Goal: Task Accomplishment & Management: Use online tool/utility

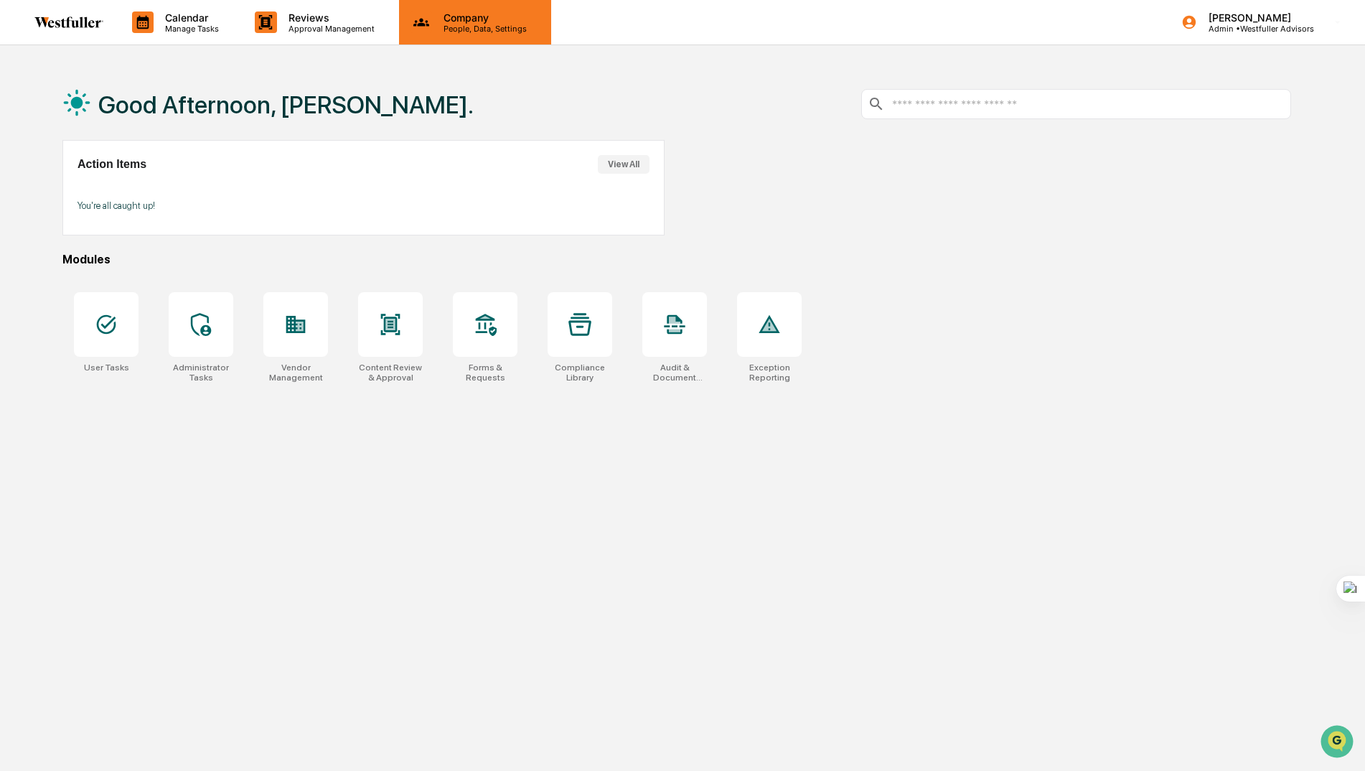
click at [448, 22] on p "Company" at bounding box center [483, 17] width 102 height 12
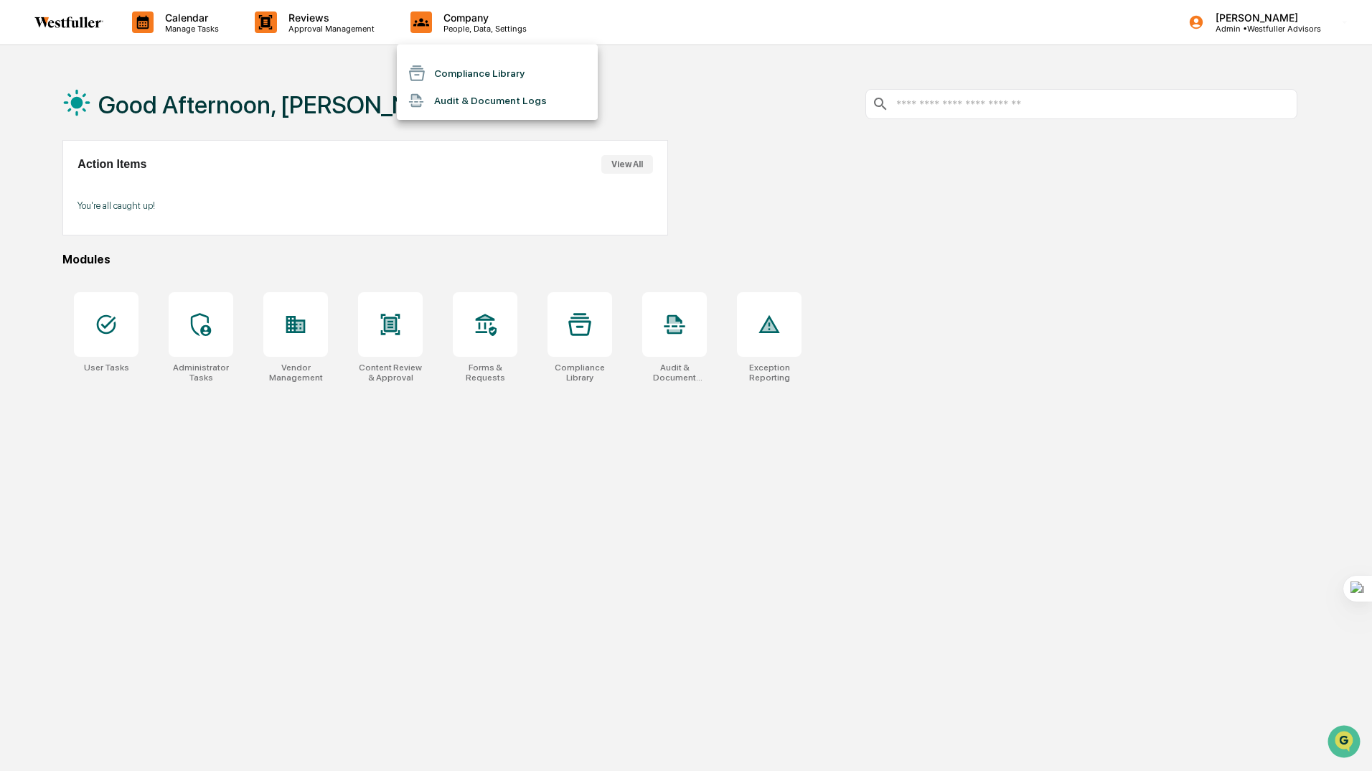
click at [156, 395] on div at bounding box center [686, 385] width 1372 height 771
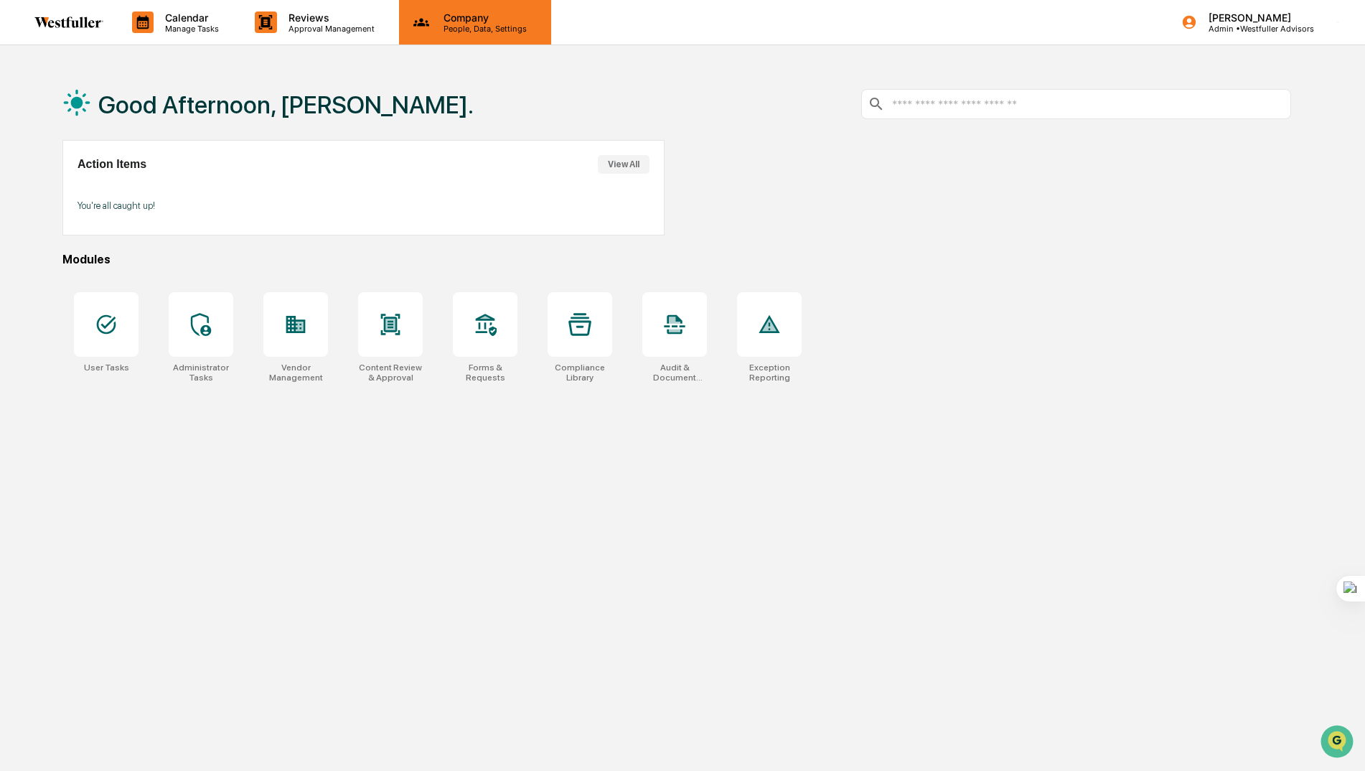
click at [473, 24] on p "People, Data, Settings" at bounding box center [483, 29] width 102 height 10
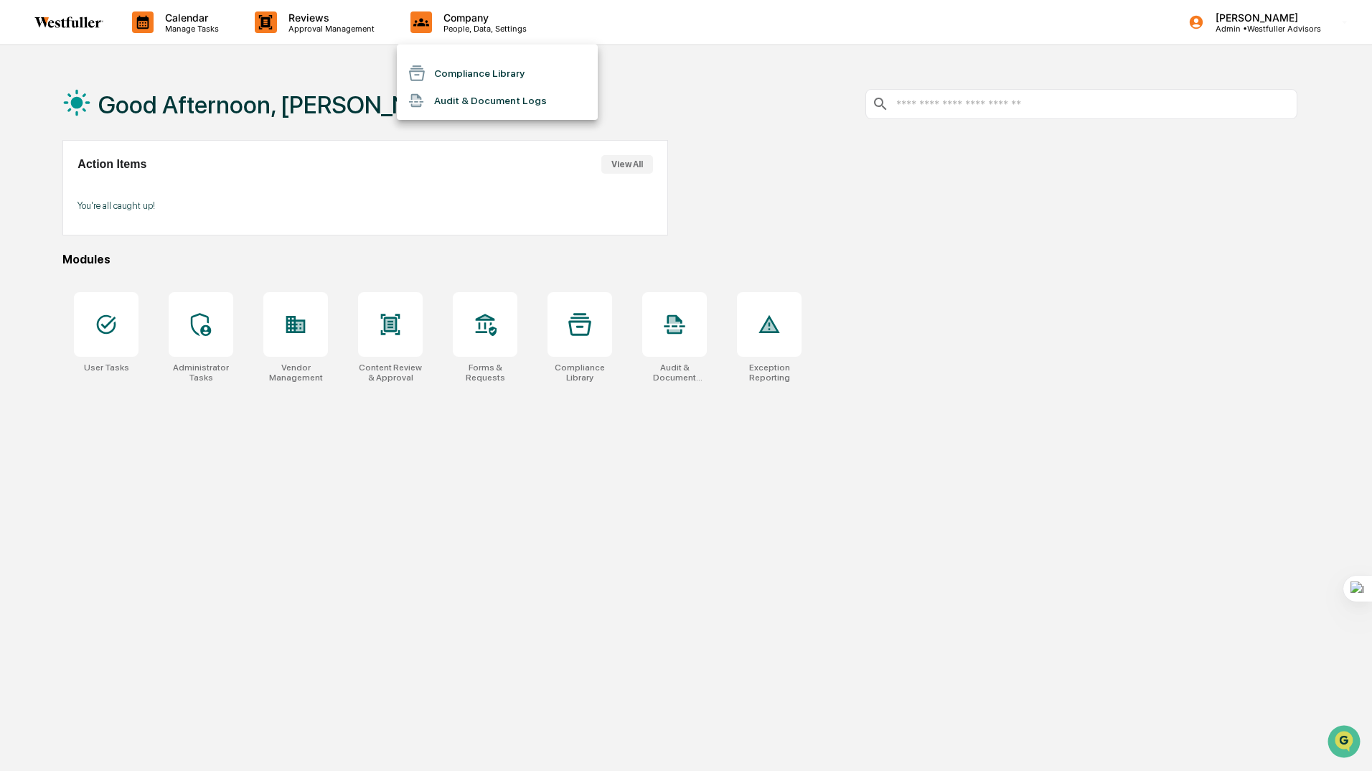
click at [455, 68] on li "Compliance Library" at bounding box center [497, 73] width 201 height 27
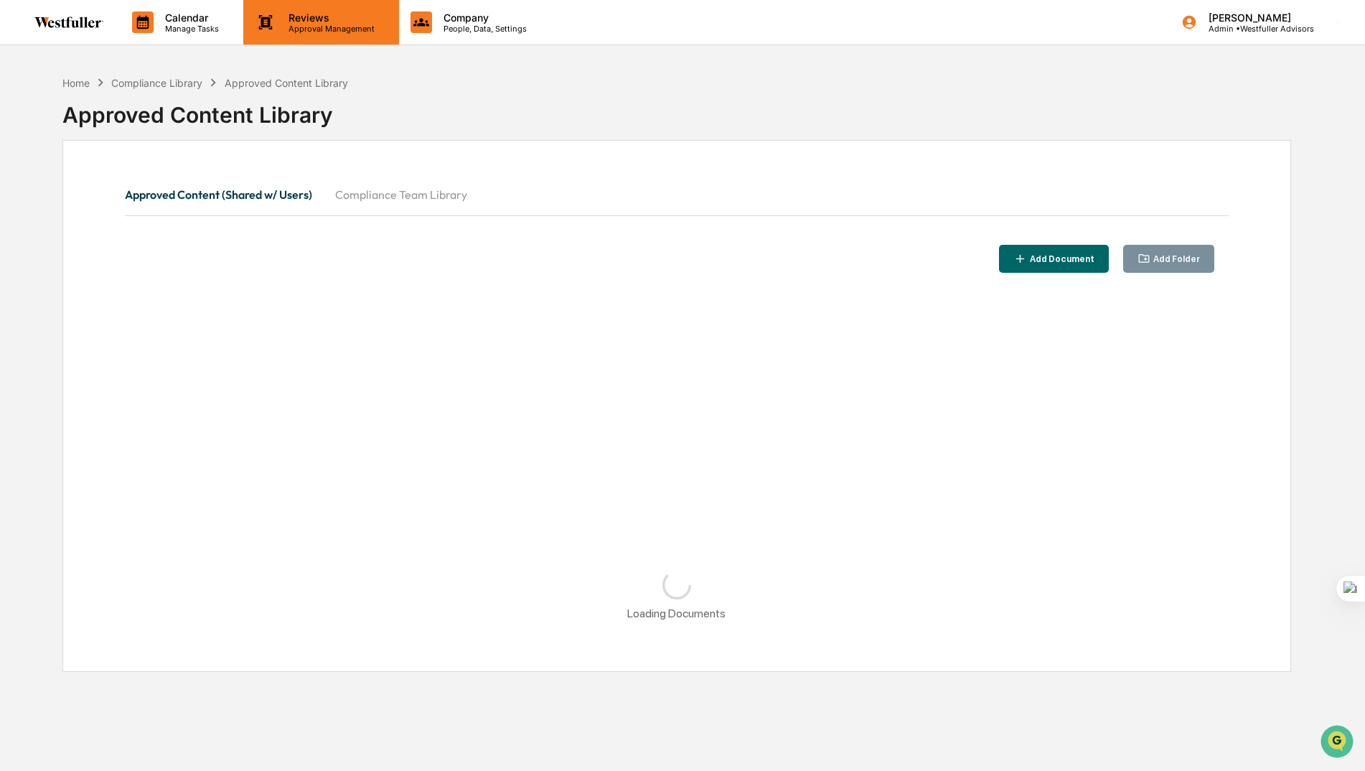
click at [313, 24] on p "Approval Management" at bounding box center [329, 29] width 105 height 10
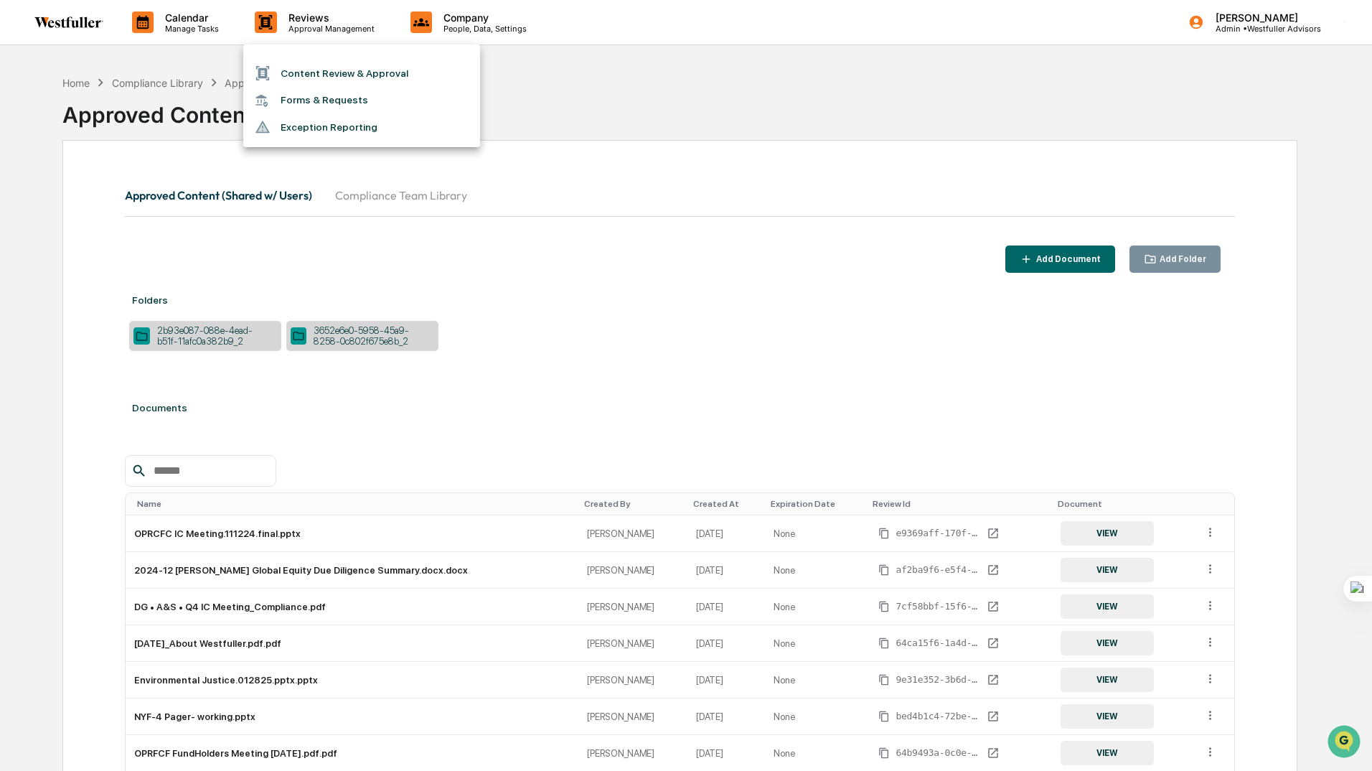
click at [56, 233] on div at bounding box center [686, 385] width 1372 height 771
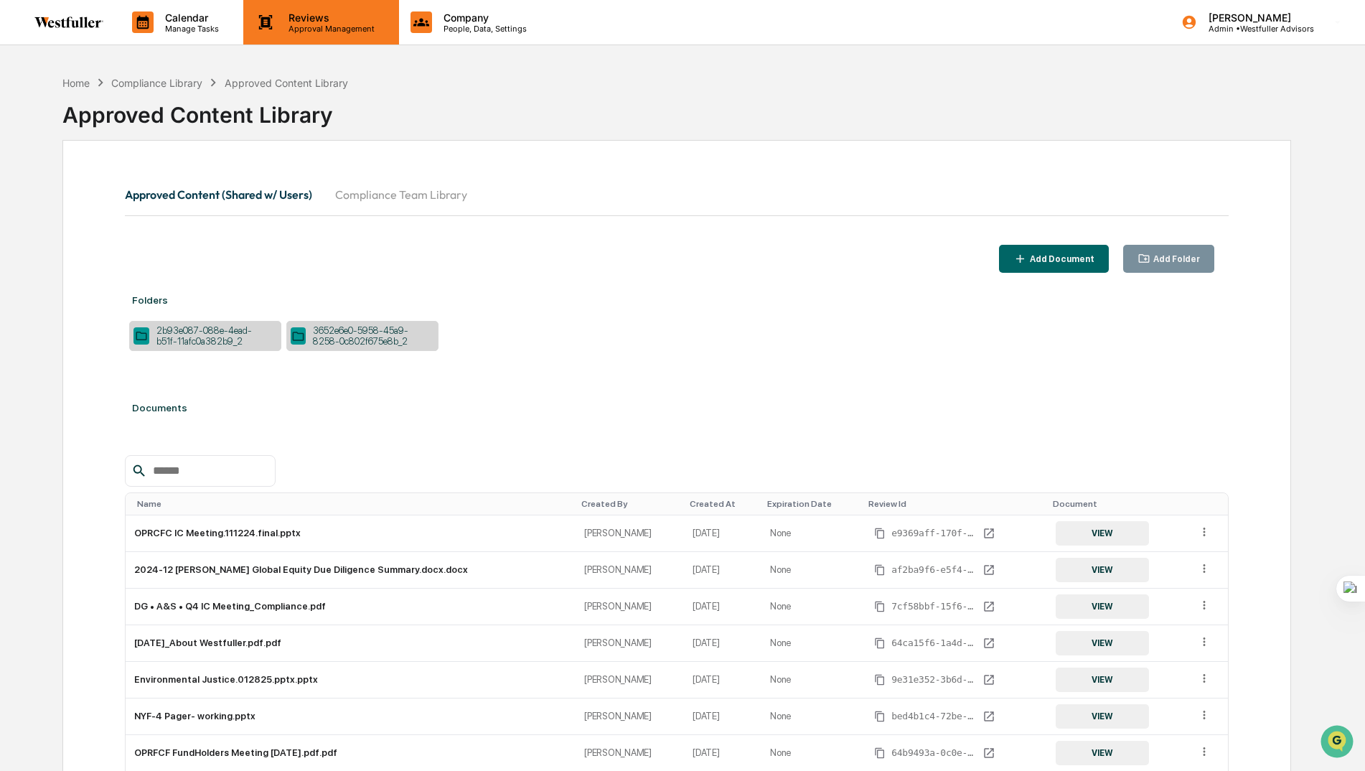
click at [311, 17] on p "Reviews" at bounding box center [329, 17] width 105 height 12
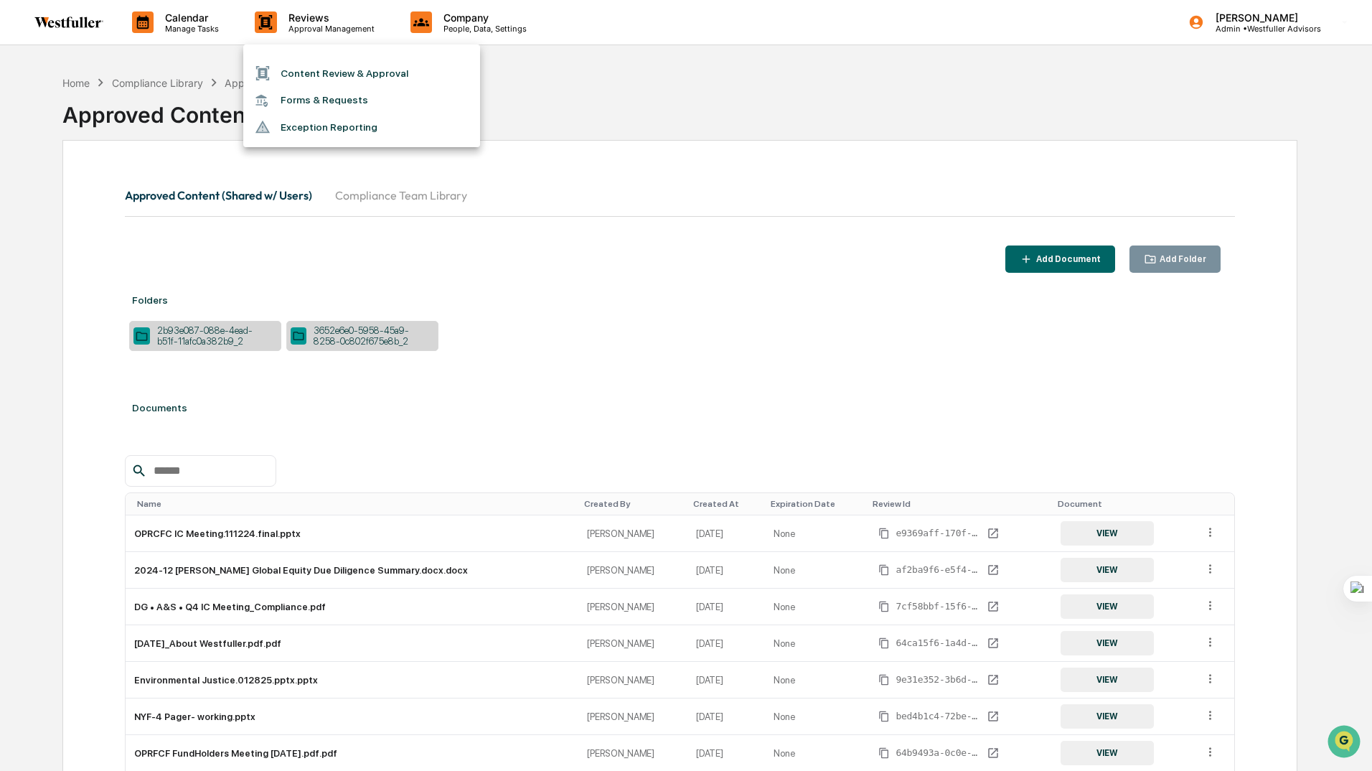
click at [329, 70] on li "Content Review & Approval" at bounding box center [361, 73] width 237 height 27
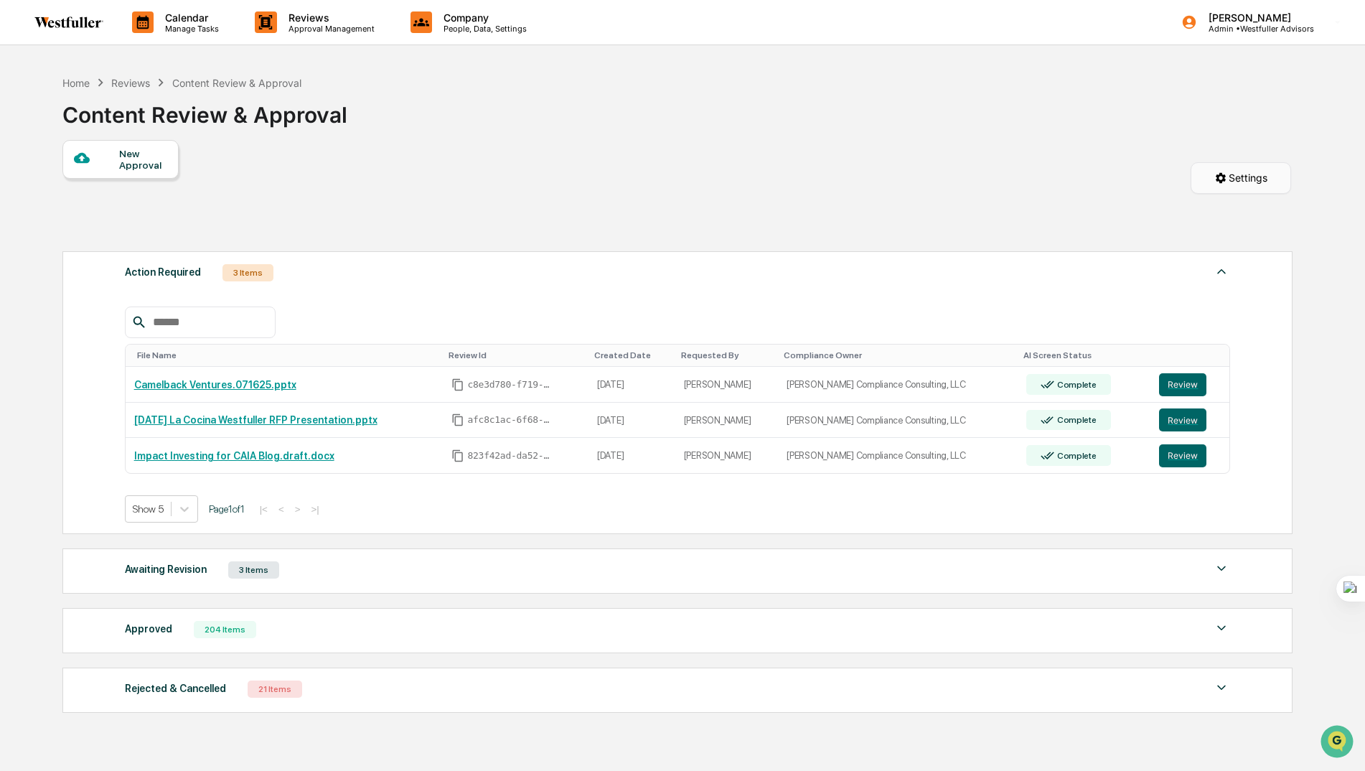
click at [1232, 167] on html "Calendar Manage Tasks Reviews Approval Management Company People, Data, Setting…" at bounding box center [682, 385] width 1365 height 771
click at [906, 203] on html "Calendar Manage Tasks Reviews Approval Management Company People, Data, Setting…" at bounding box center [686, 385] width 1372 height 771
click at [79, 83] on div "Home" at bounding box center [75, 83] width 27 height 12
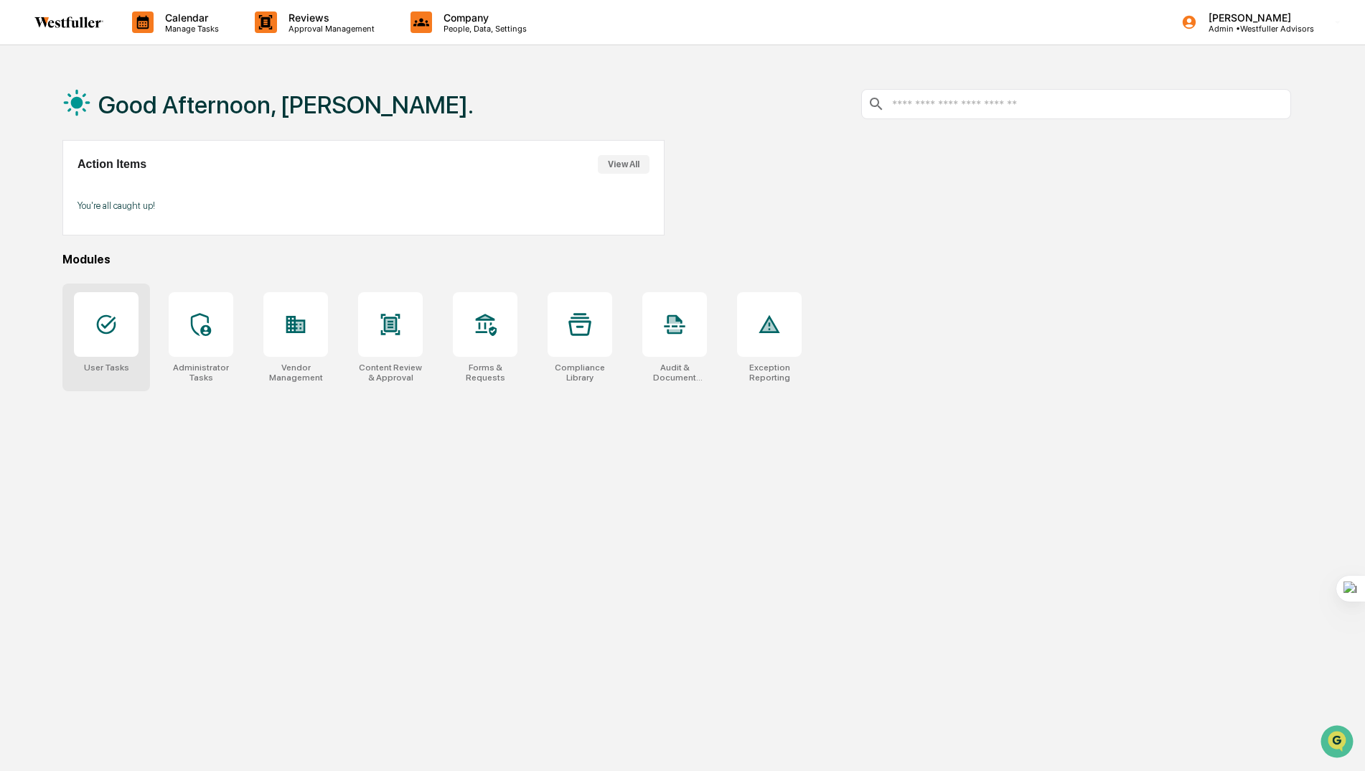
click at [93, 329] on div at bounding box center [106, 324] width 65 height 65
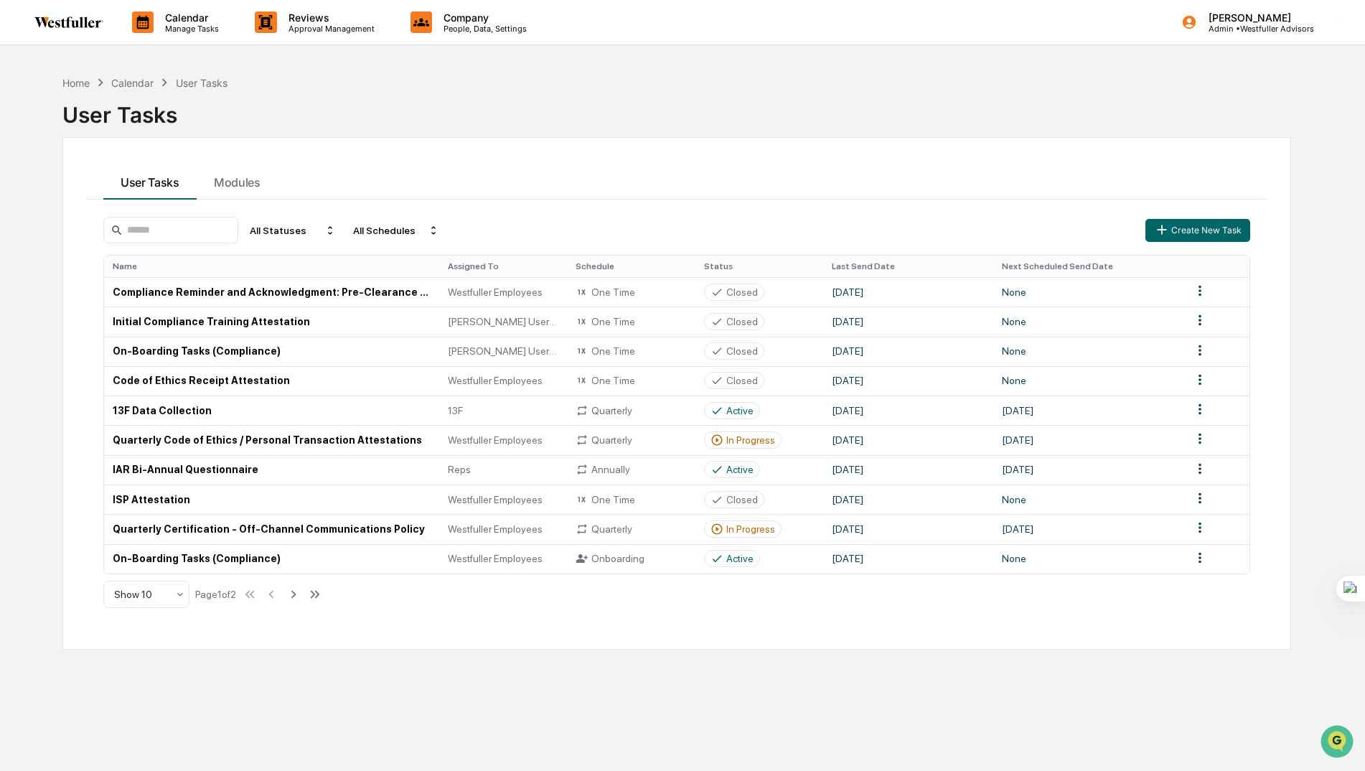
click at [29, 167] on div "Home Calendar User Tasks User Tasks User Tasks Modules All Statuses All Schedul…" at bounding box center [682, 453] width 1365 height 771
click at [76, 83] on div "Home" at bounding box center [75, 83] width 27 height 12
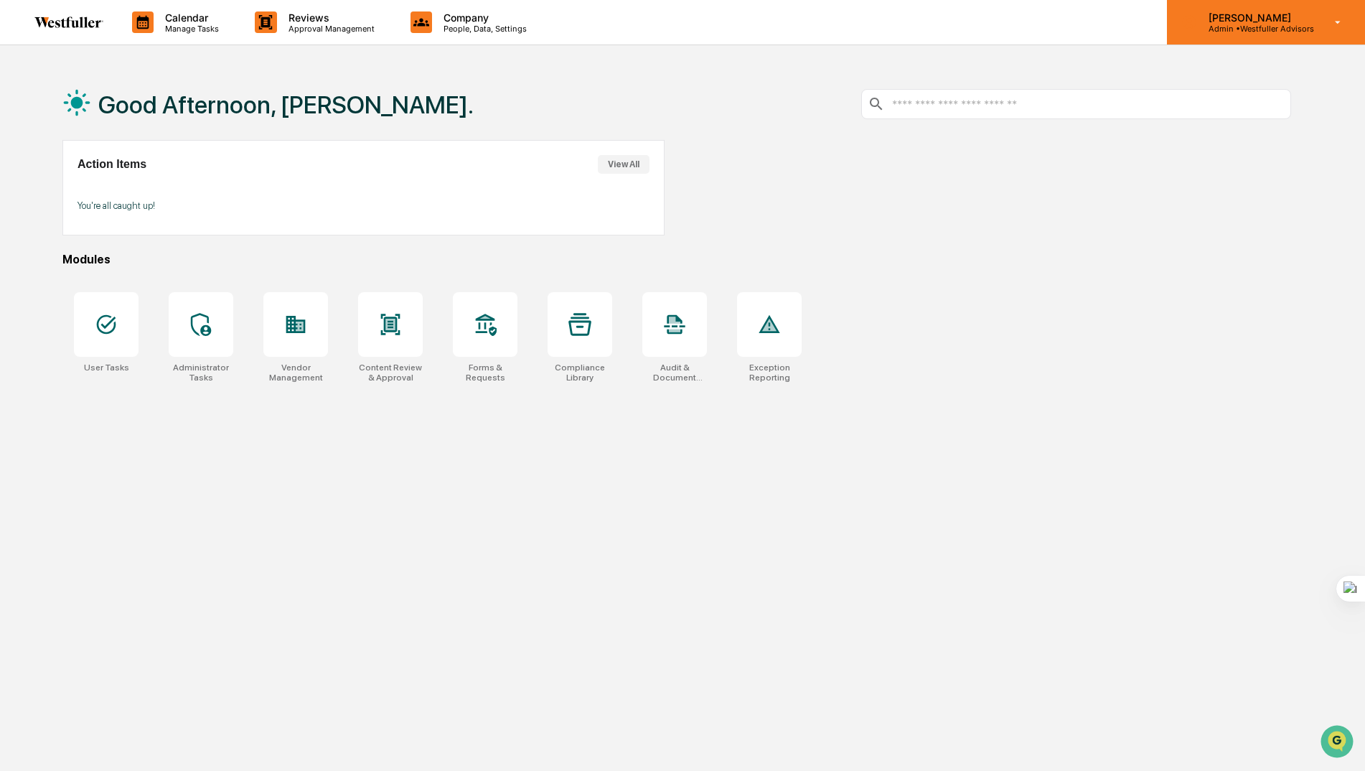
click at [1237, 19] on p "[PERSON_NAME]" at bounding box center [1255, 17] width 117 height 12
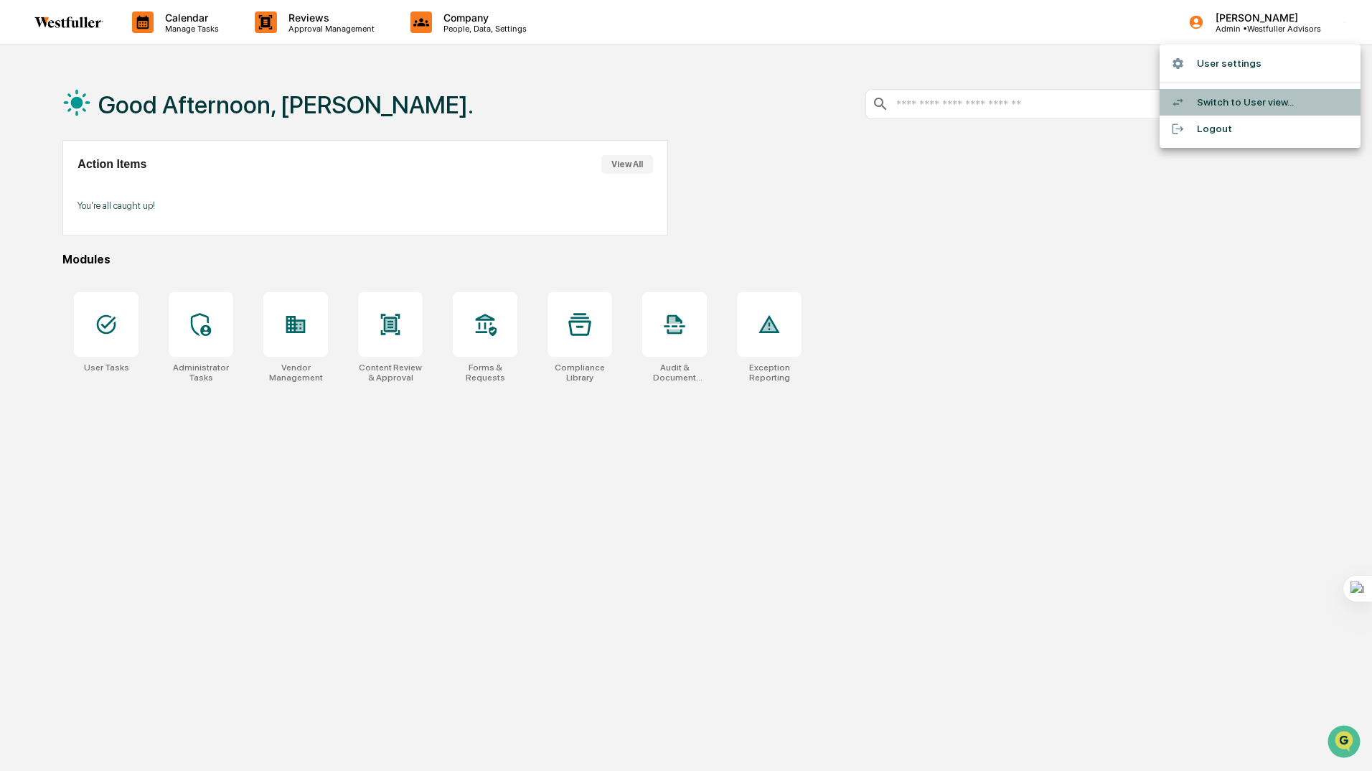
click at [1209, 100] on li "Switch to User view..." at bounding box center [1260, 102] width 201 height 27
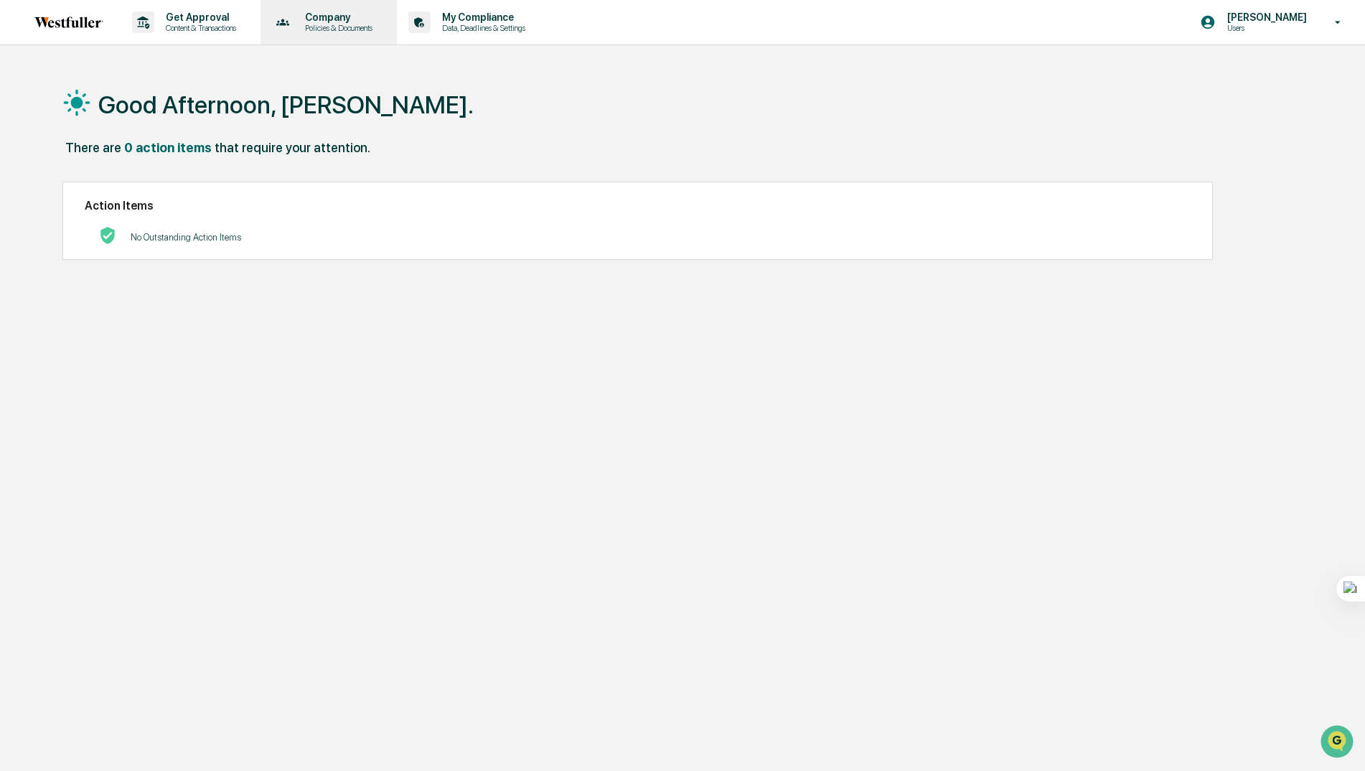
click at [321, 21] on p "Company" at bounding box center [337, 16] width 86 height 11
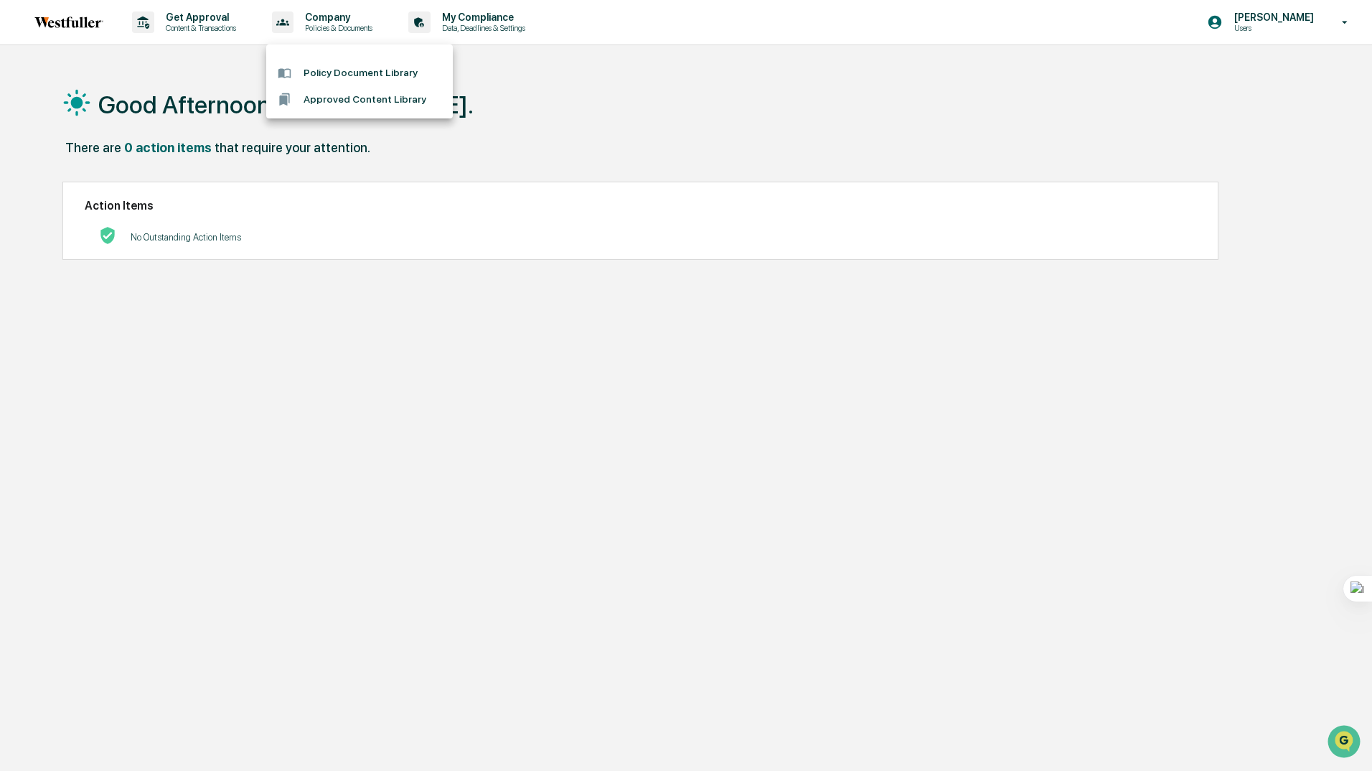
click at [212, 24] on div at bounding box center [686, 385] width 1372 height 771
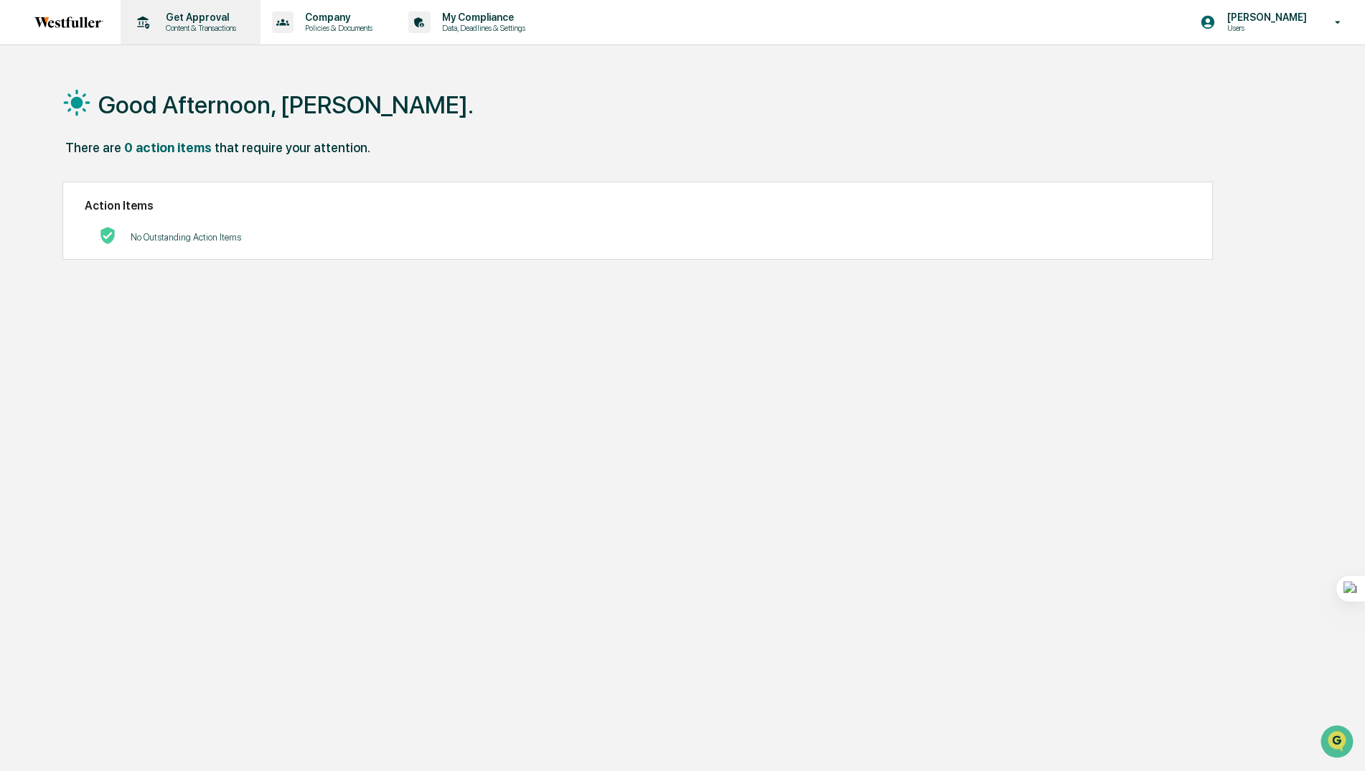
click at [227, 26] on p "Content & Transactions" at bounding box center [198, 28] width 89 height 10
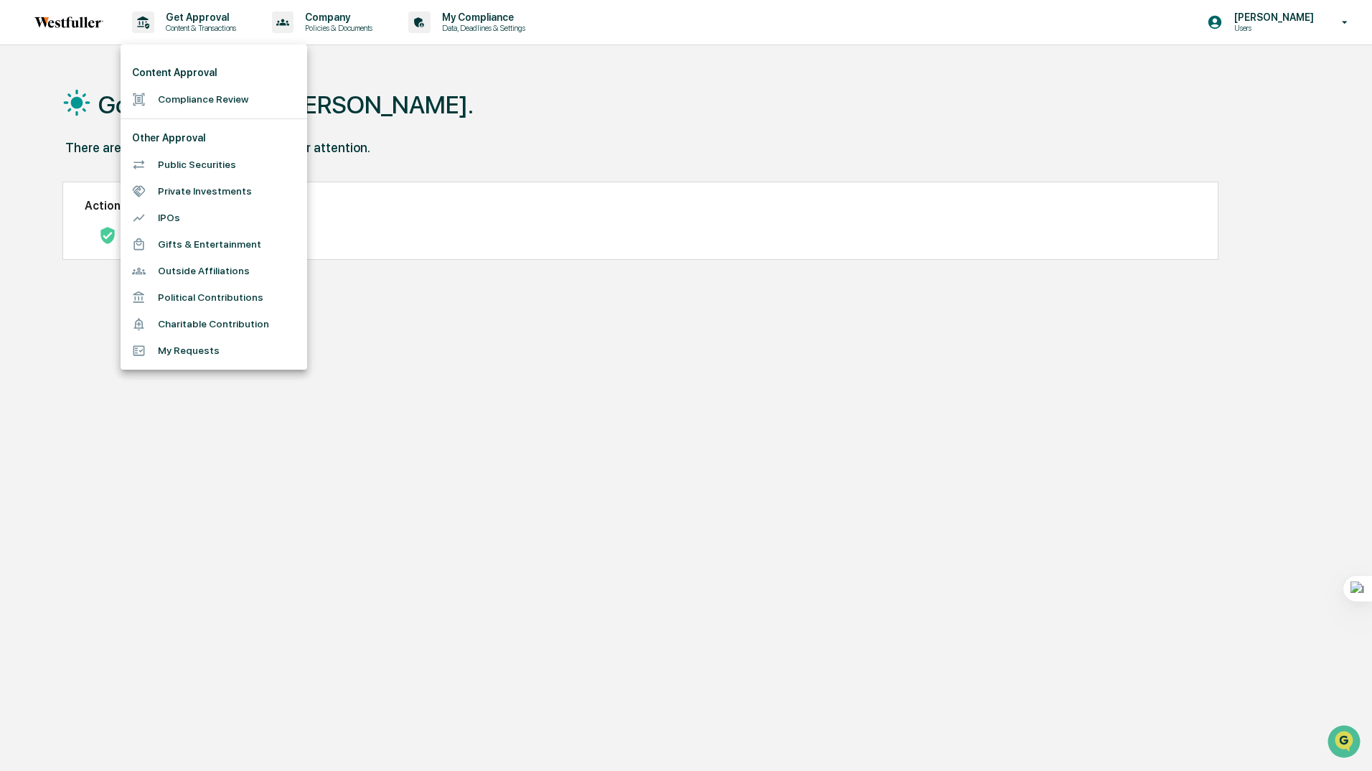
click at [471, 19] on div at bounding box center [686, 385] width 1372 height 771
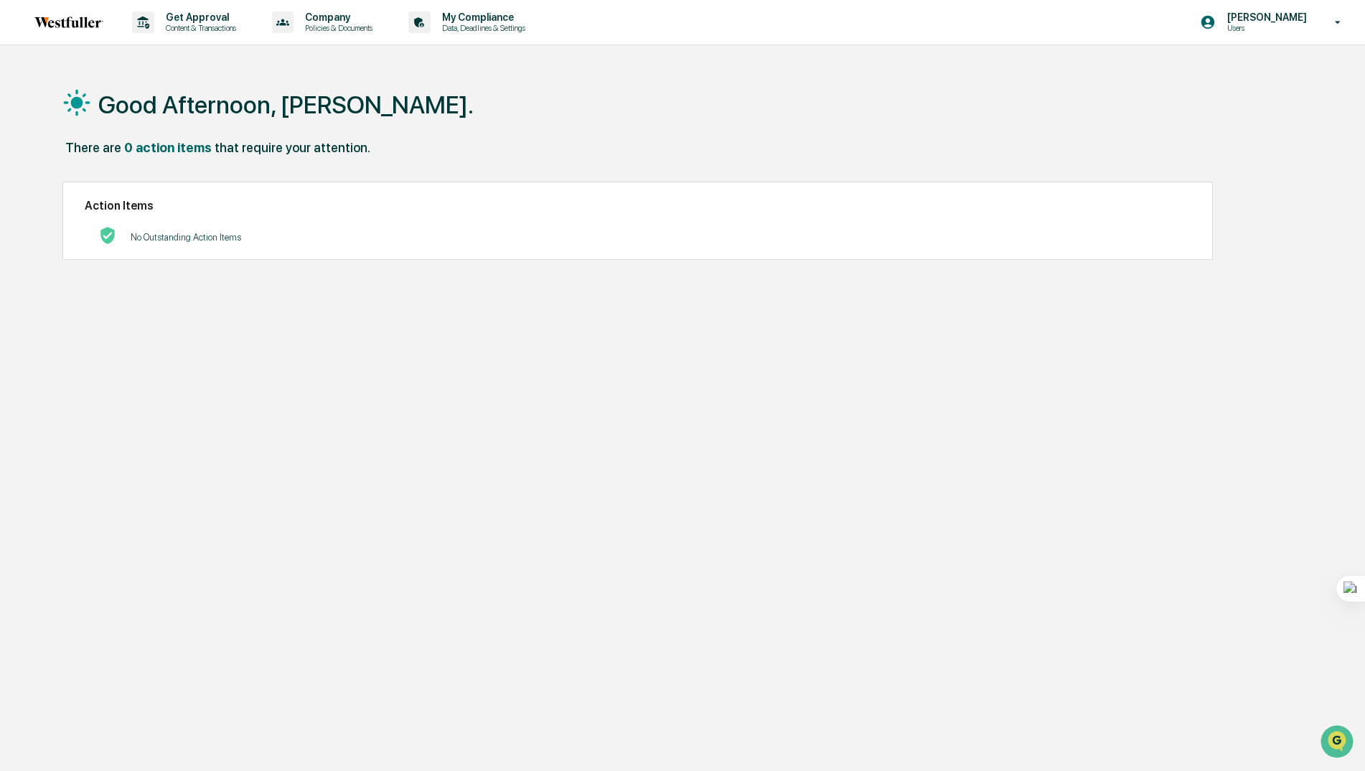
click at [478, 22] on p "My Compliance" at bounding box center [482, 16] width 102 height 11
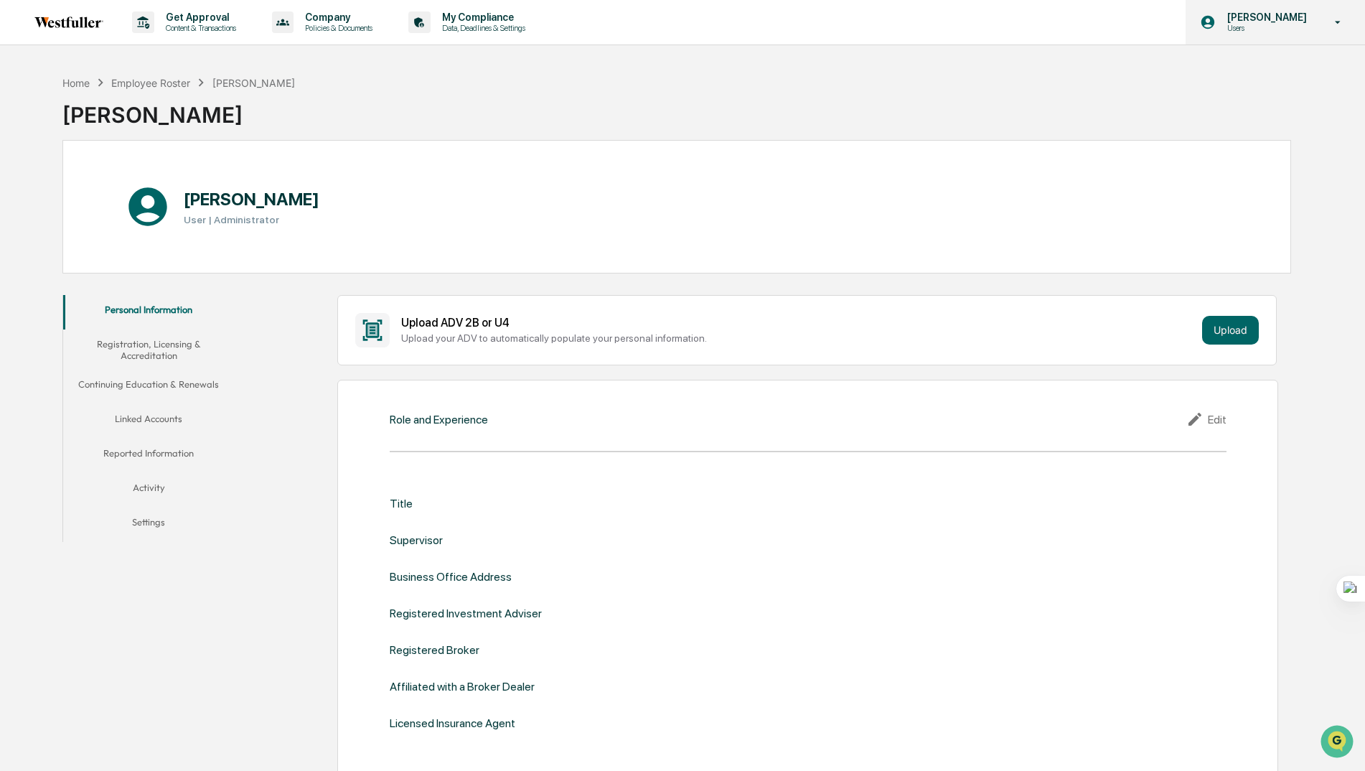
click at [1259, 29] on p "Users" at bounding box center [1265, 28] width 98 height 10
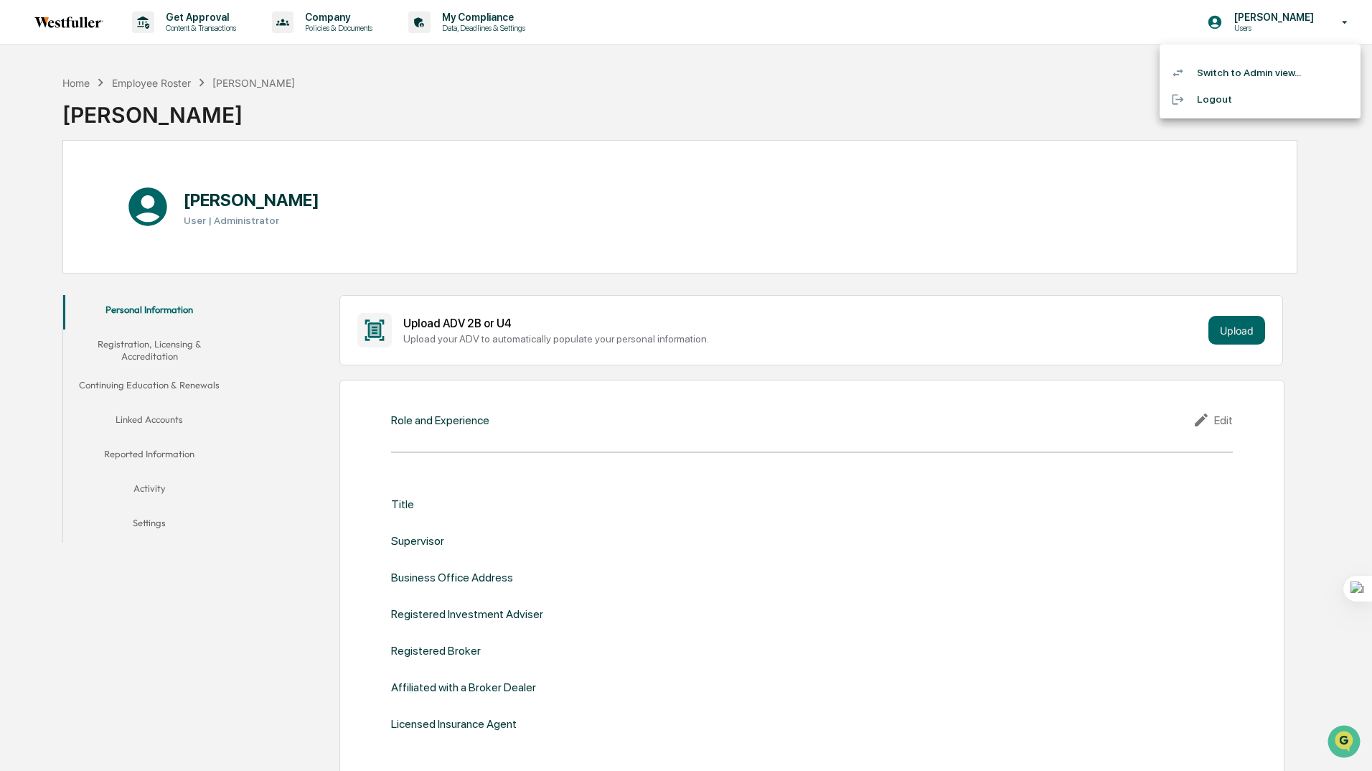
click at [1229, 74] on li "Switch to Admin view..." at bounding box center [1260, 73] width 201 height 27
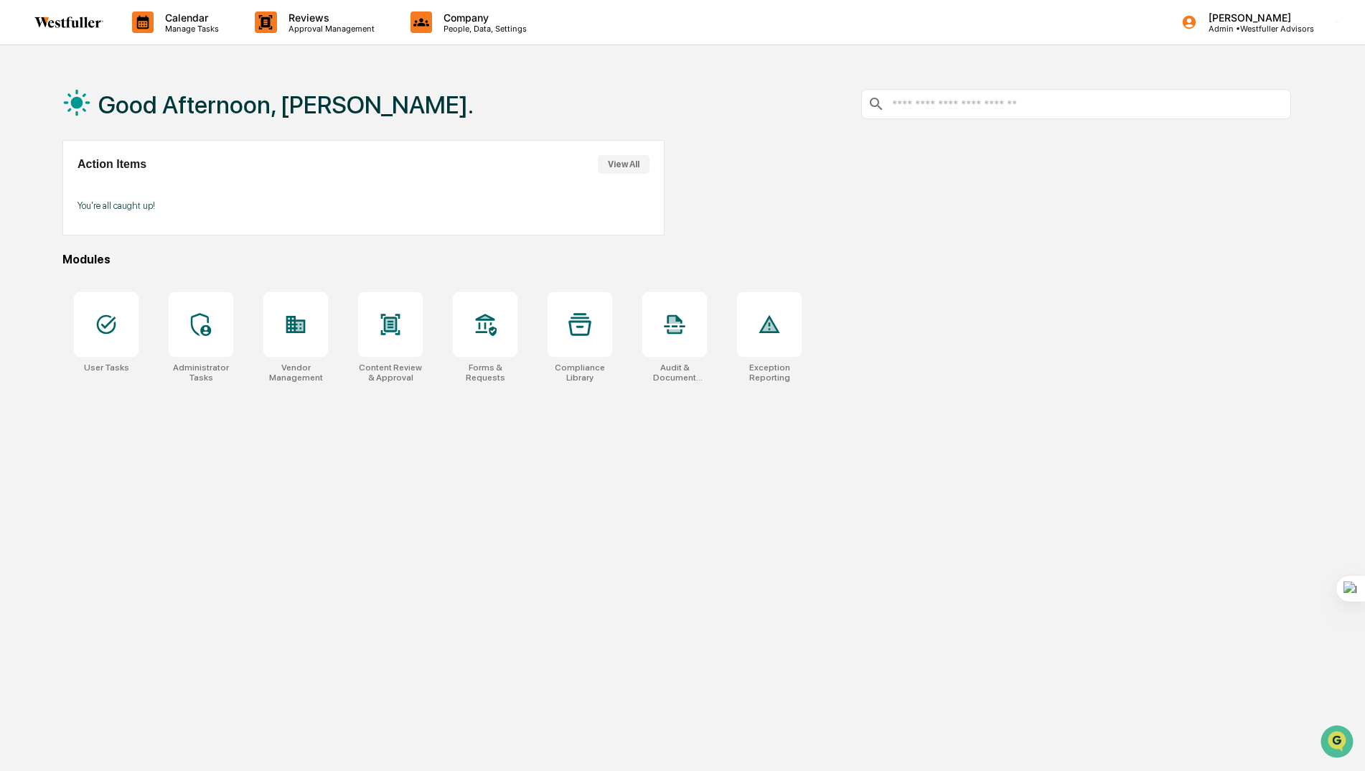
click at [76, 24] on img at bounding box center [68, 22] width 69 height 11
click at [945, 104] on input "text" at bounding box center [1088, 105] width 394 height 14
type input "*"
click at [294, 27] on p "Approval Management" at bounding box center [329, 29] width 105 height 10
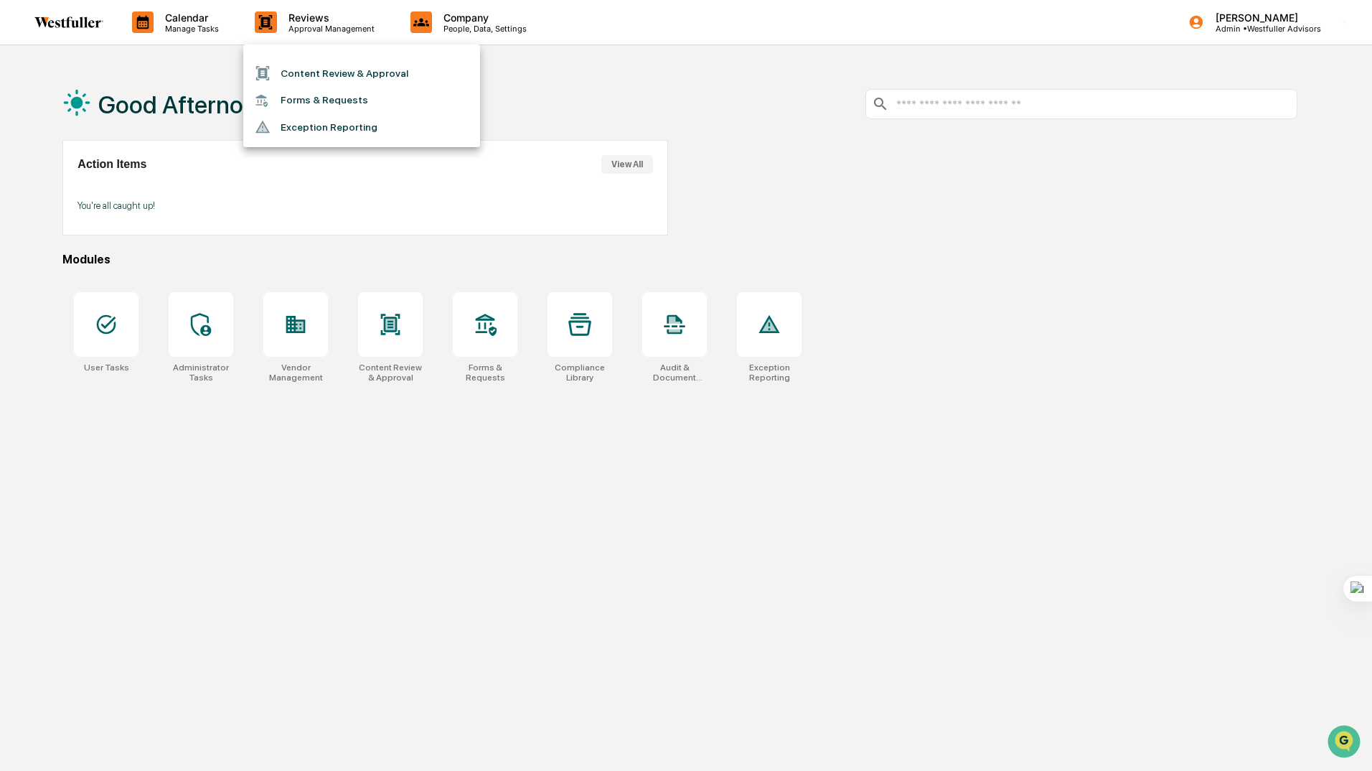
click at [321, 62] on li "Content Review & Approval" at bounding box center [361, 73] width 237 height 27
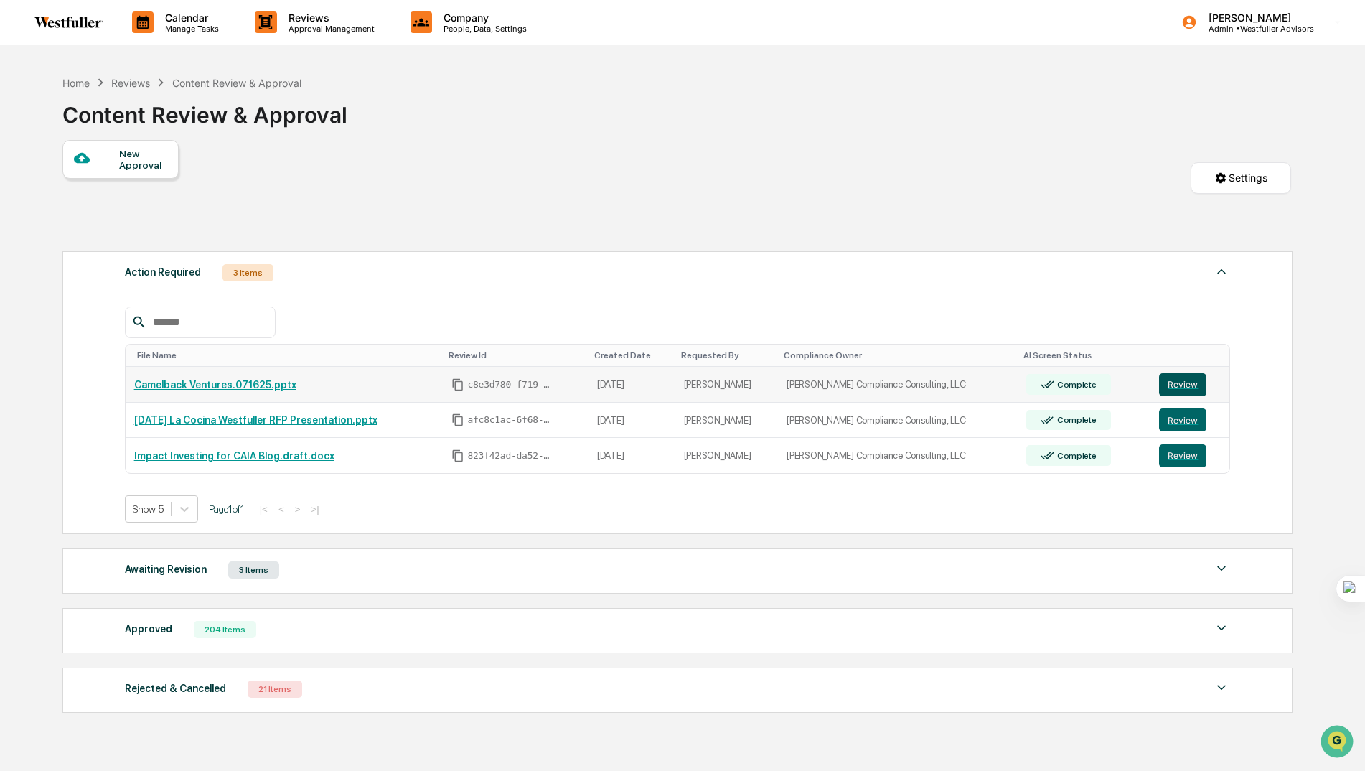
click at [1168, 389] on button "Review" at bounding box center [1182, 384] width 47 height 23
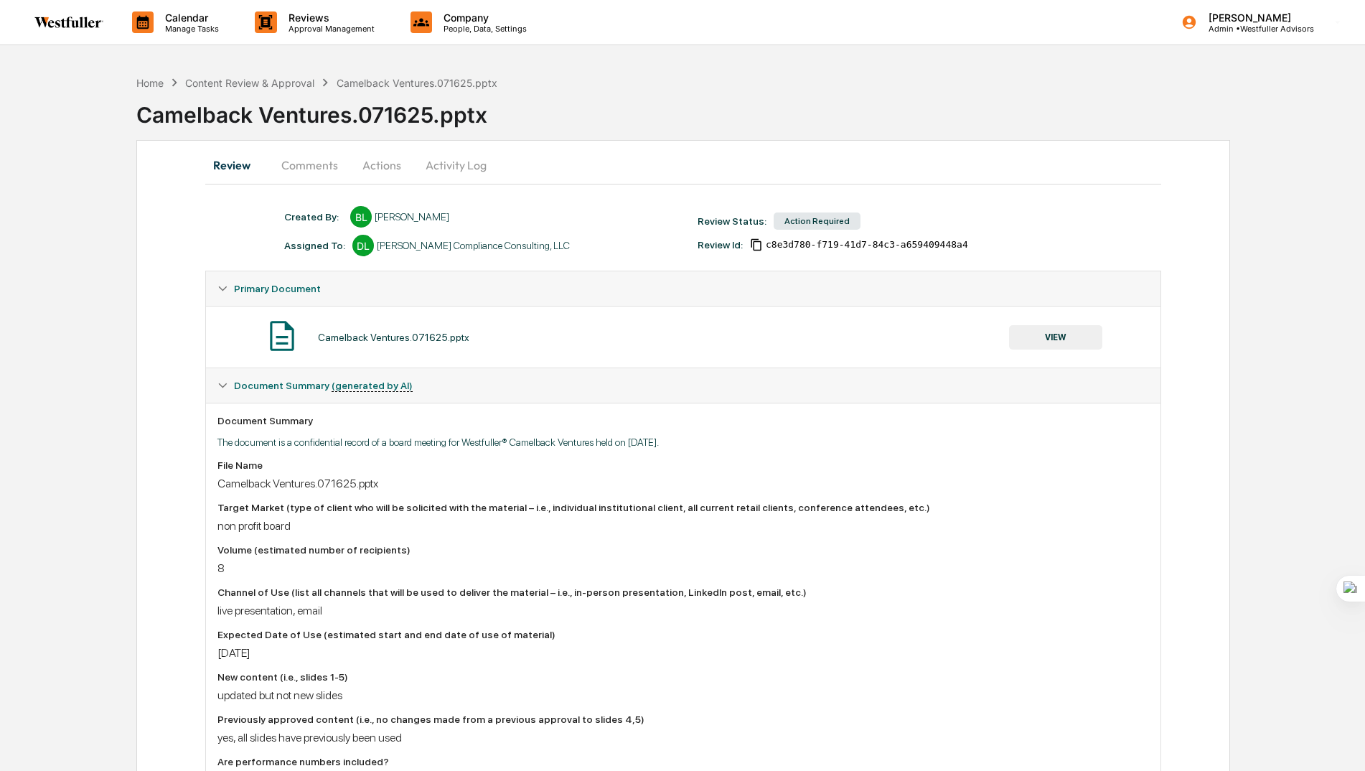
click at [304, 169] on button "Comments" at bounding box center [310, 165] width 80 height 34
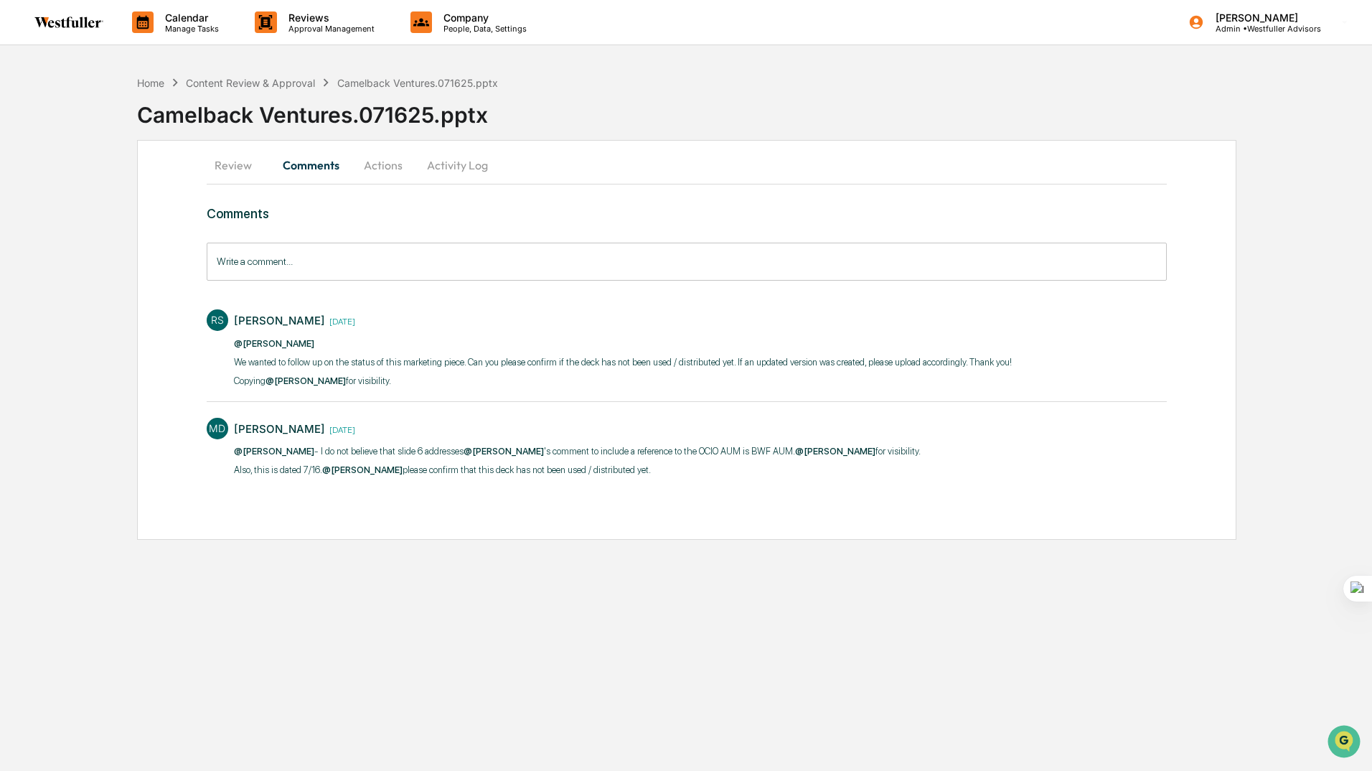
click at [248, 261] on input "Write a comment..." at bounding box center [687, 262] width 960 height 38
